Goal: Task Accomplishment & Management: Complete application form

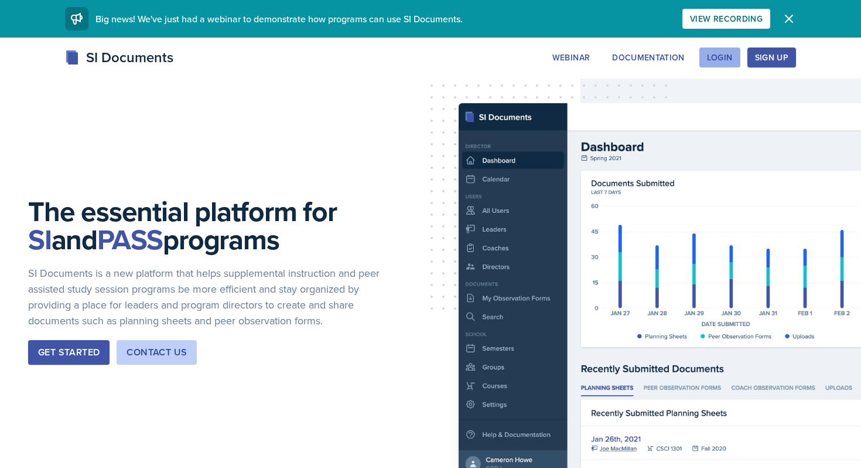
click at [713, 64] on button "Login" at bounding box center [720, 57] width 41 height 20
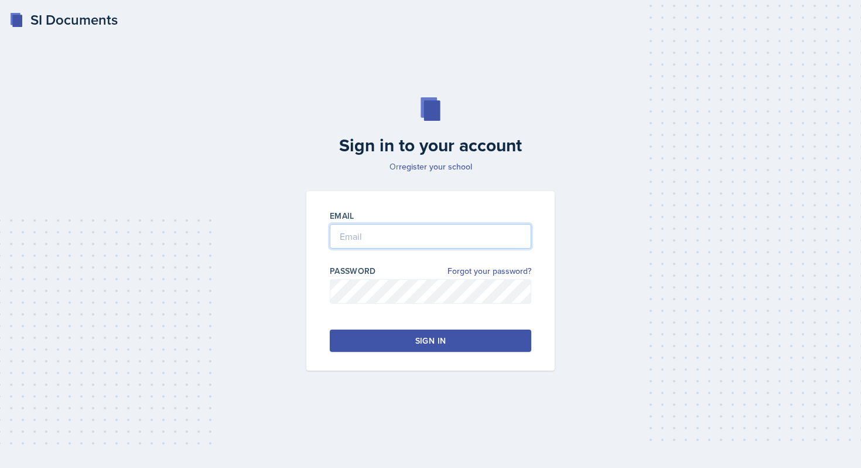
click at [407, 234] on input "email" at bounding box center [431, 236] width 202 height 25
click at [428, 345] on div "Sign in" at bounding box center [430, 341] width 30 height 12
drag, startPoint x: 408, startPoint y: 239, endPoint x: 186, endPoint y: 224, distance: 223.2
click at [182, 235] on div "Sign in to your account Or register your school Email Mezayek Password Forgot y…" at bounding box center [431, 234] width 824 height 348
type input "[EMAIL_ADDRESS][DOMAIN_NAME]"
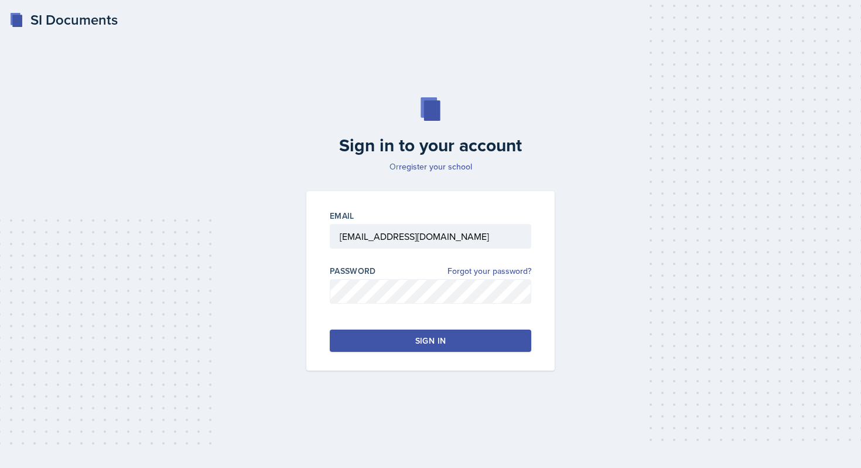
click at [378, 338] on button "Sign in" at bounding box center [431, 340] width 202 height 22
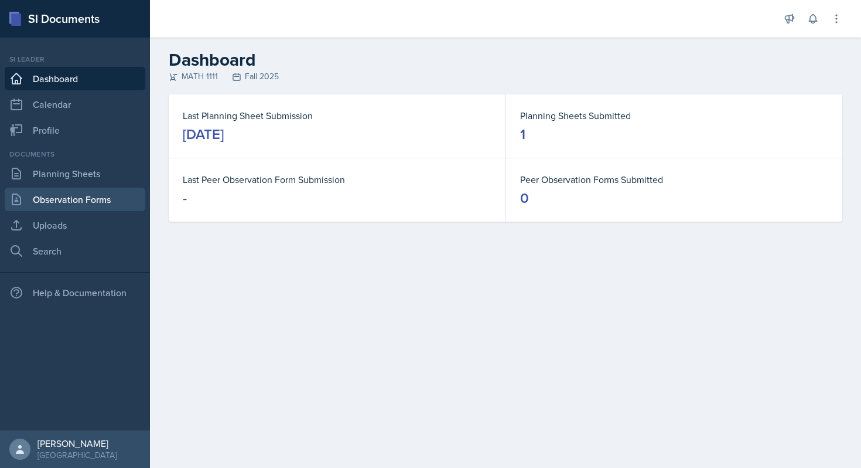
click at [63, 196] on link "Observation Forms" at bounding box center [75, 198] width 141 height 23
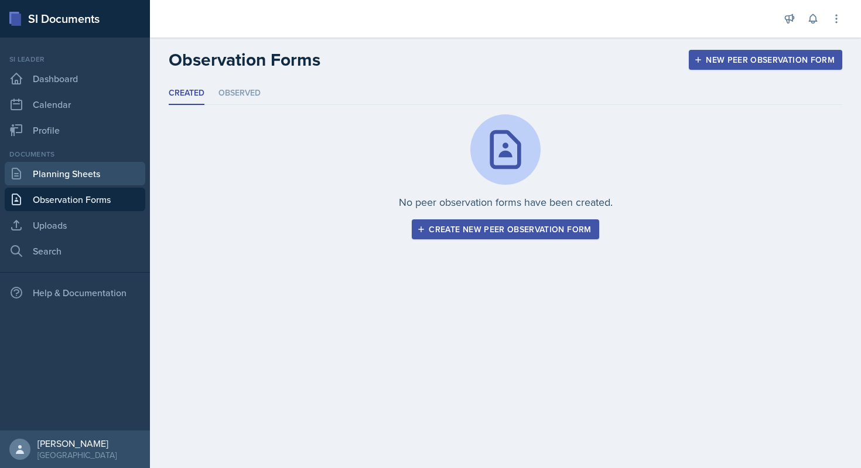
click at [53, 178] on link "Planning Sheets" at bounding box center [75, 173] width 141 height 23
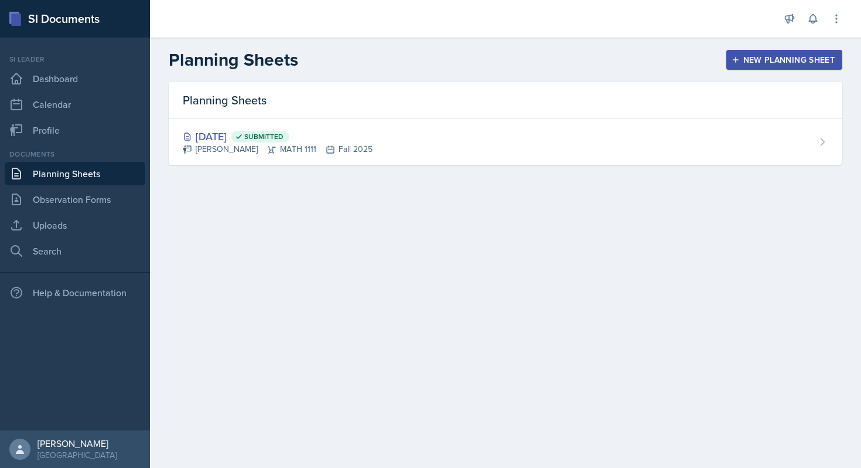
click at [751, 52] on button "New Planning Sheet" at bounding box center [784, 60] width 116 height 20
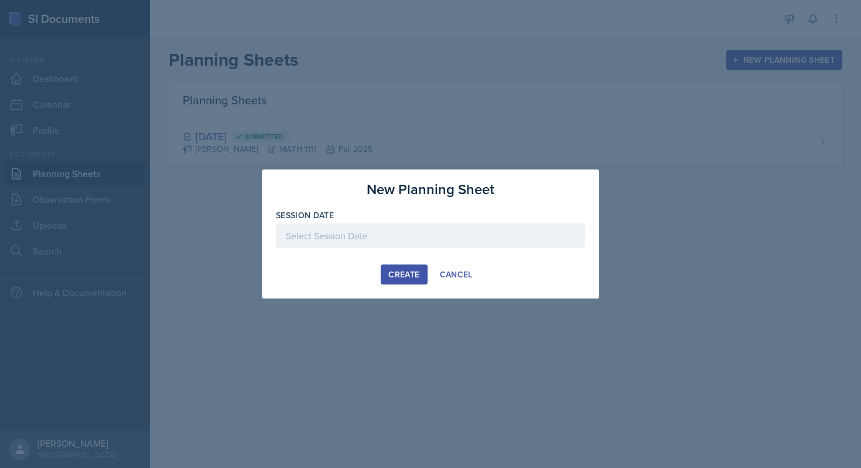
click at [398, 243] on div at bounding box center [430, 235] width 309 height 25
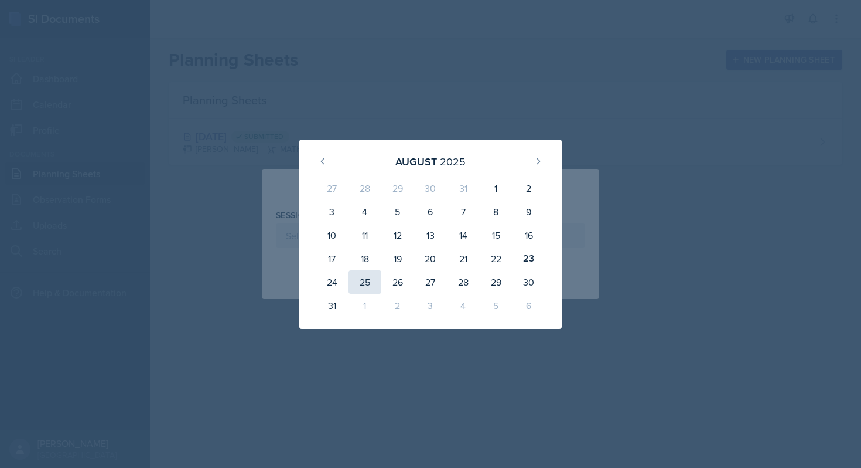
click at [358, 287] on div "25" at bounding box center [365, 281] width 33 height 23
type input "[DATE]"
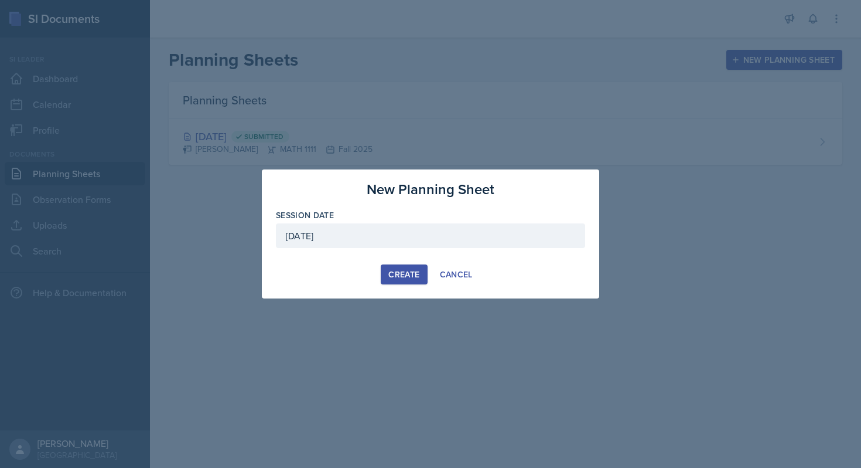
click at [403, 271] on div "Create" at bounding box center [403, 274] width 31 height 9
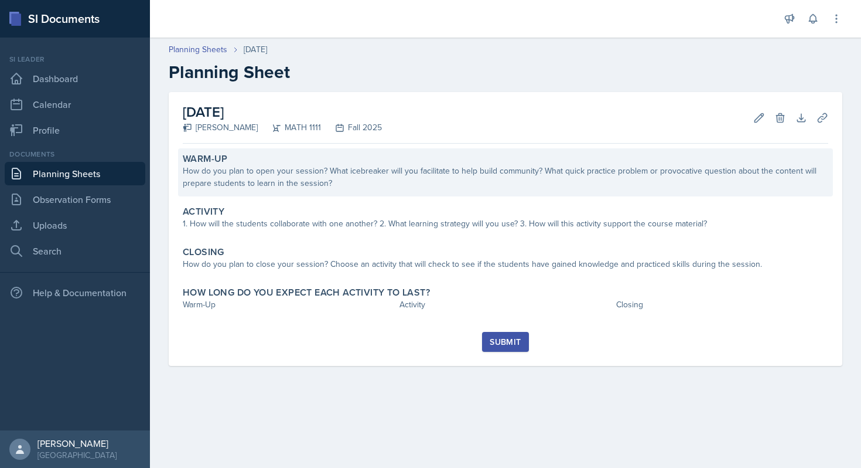
click at [363, 193] on div "Warm-Up How do you plan to open your session? What icebreaker will you facilita…" at bounding box center [505, 172] width 655 height 48
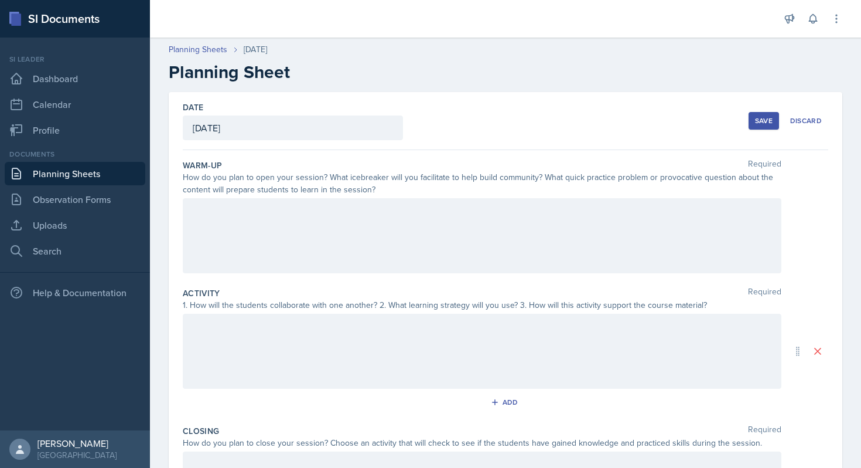
click at [318, 217] on div at bounding box center [482, 235] width 599 height 75
